Goal: Task Accomplishment & Management: Use online tool/utility

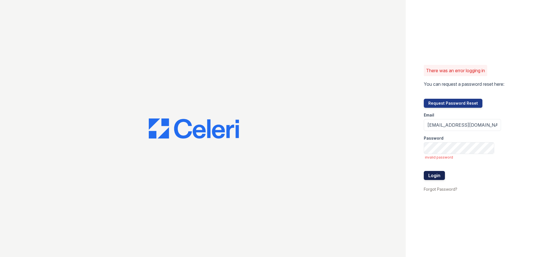
click at [444, 174] on button "Login" at bounding box center [434, 175] width 21 height 9
click at [283, 147] on div "There was an error logging in You can request a password reset here: Request Pa…" at bounding box center [270, 128] width 541 height 257
click at [424, 171] on button "Login" at bounding box center [434, 175] width 21 height 9
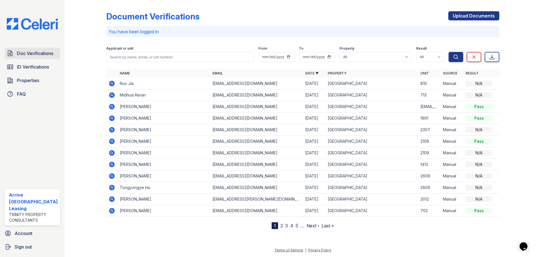
click at [43, 58] on link "Doc Verifications" at bounding box center [33, 53] width 56 height 11
